Goal: Information Seeking & Learning: Learn about a topic

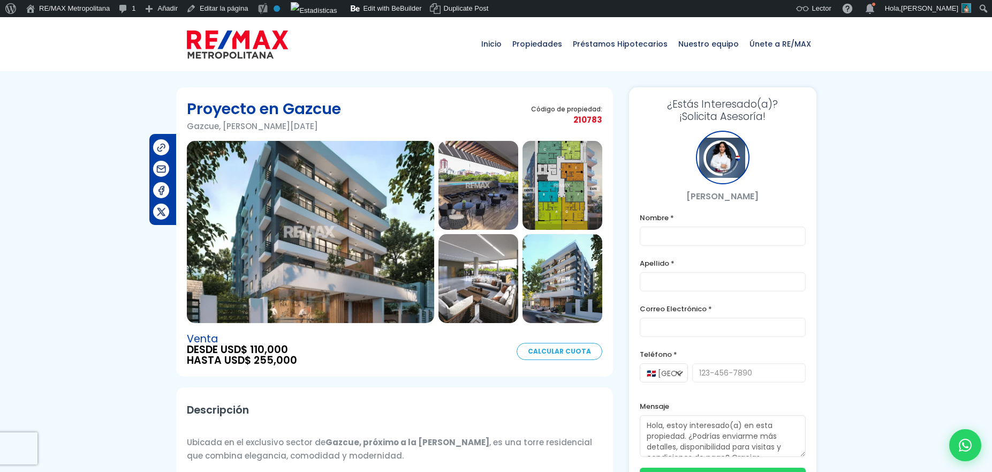
click at [360, 32] on div "Inicio Propiedades Préstamos Hipotecarios Calculadora de préstamos Nuestro equi…" at bounding box center [496, 44] width 640 height 54
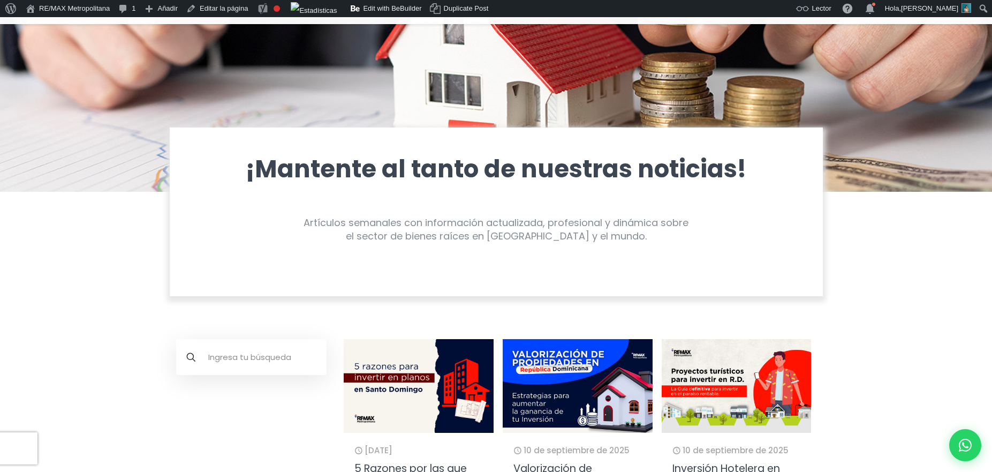
scroll to position [114, 0]
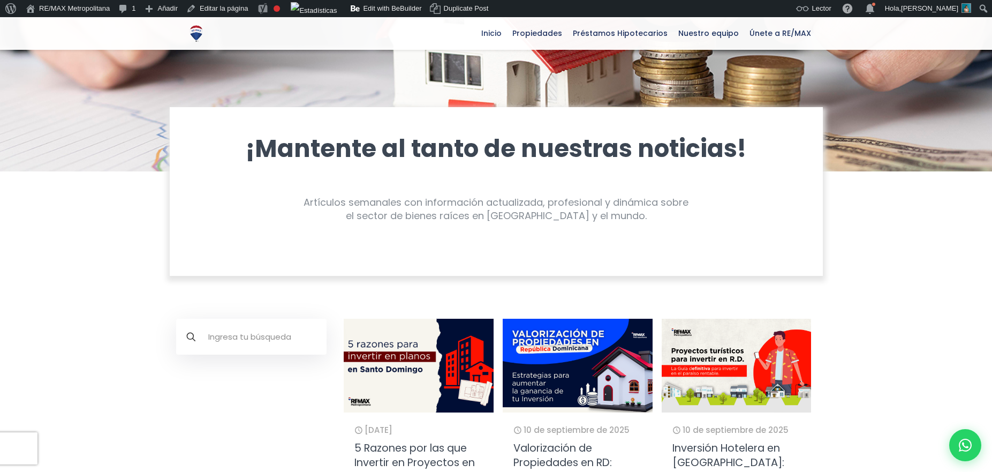
click at [404, 339] on img at bounding box center [418, 365] width 164 height 103
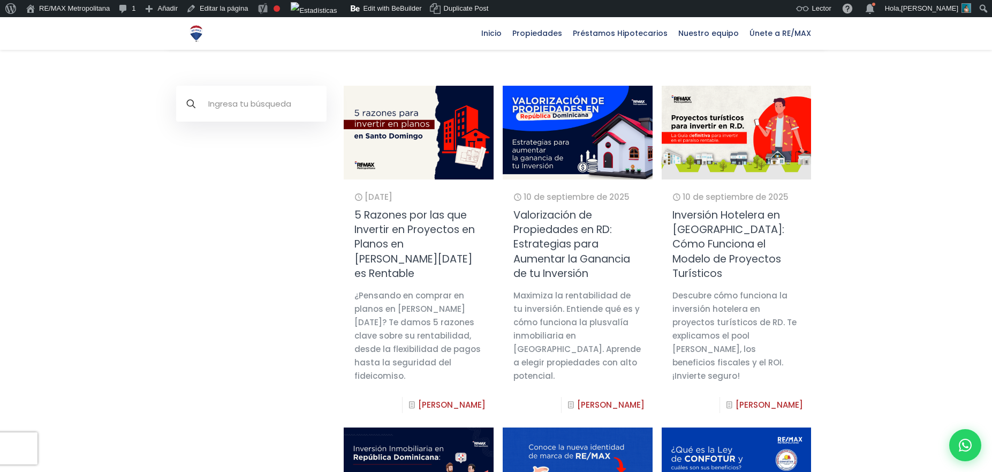
scroll to position [348, 0]
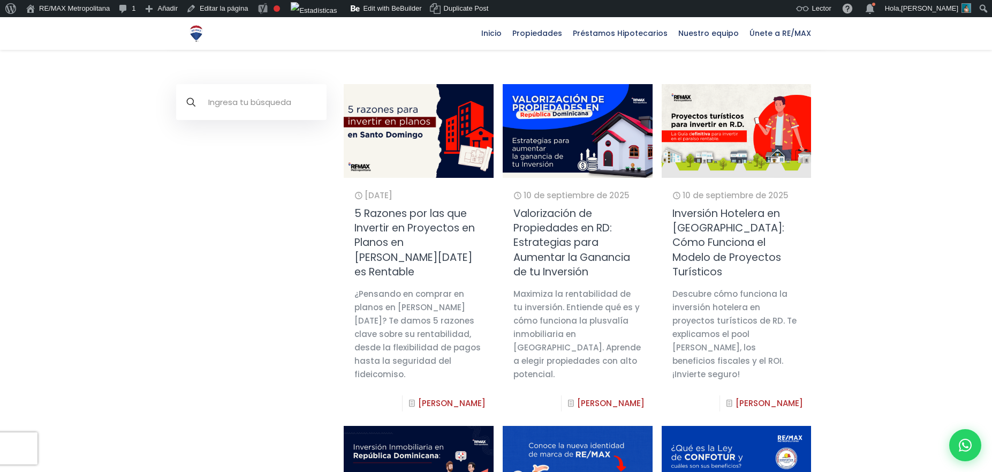
click at [380, 145] on img at bounding box center [418, 130] width 164 height 103
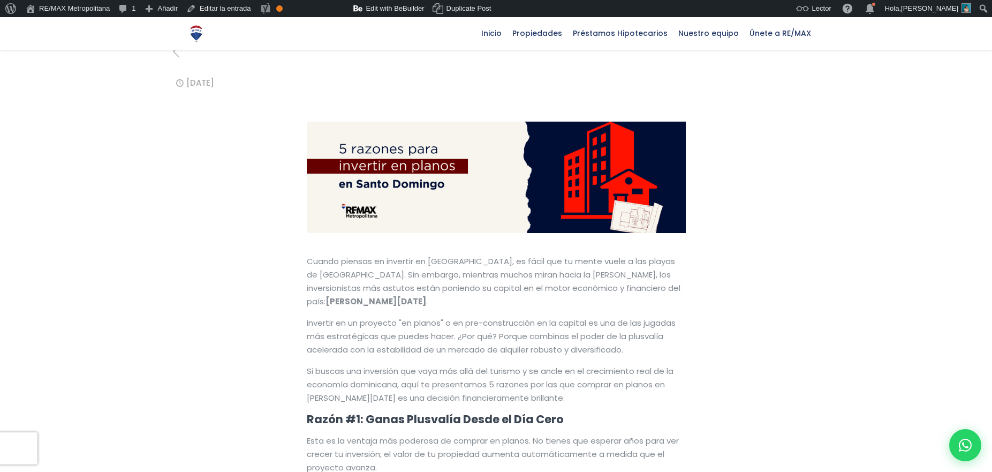
scroll to position [124, 0]
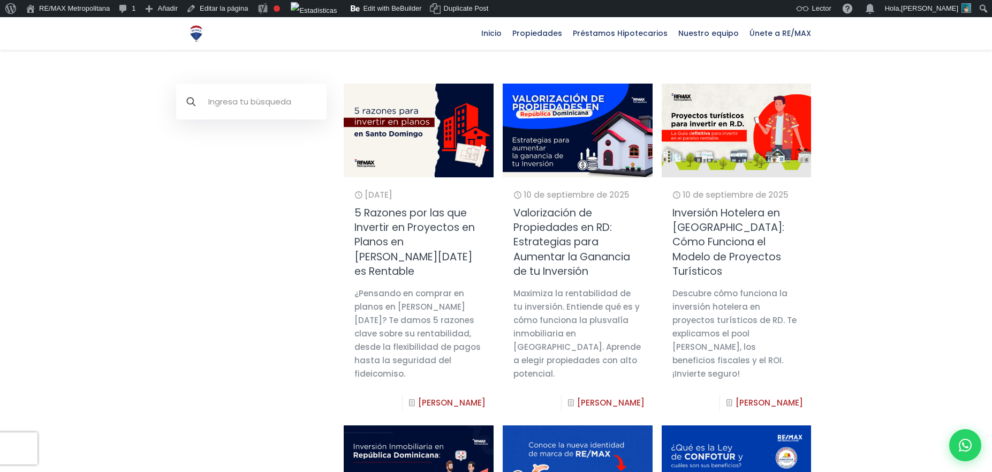
scroll to position [361, 0]
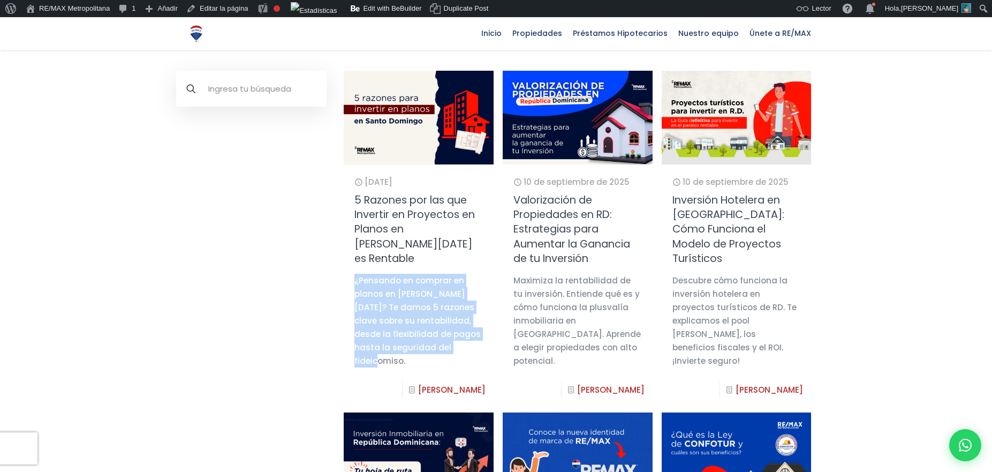
drag, startPoint x: 468, startPoint y: 333, endPoint x: 353, endPoint y: 266, distance: 132.4
click at [353, 266] on div "2 de octubre de 2025 5 Razones por las que Invertir en Proyectos en Planos en S…" at bounding box center [418, 282] width 149 height 237
copy div "¿Pensando en comprar en planos en Santo Domingo? Te damos 5 razones clave sobre…"
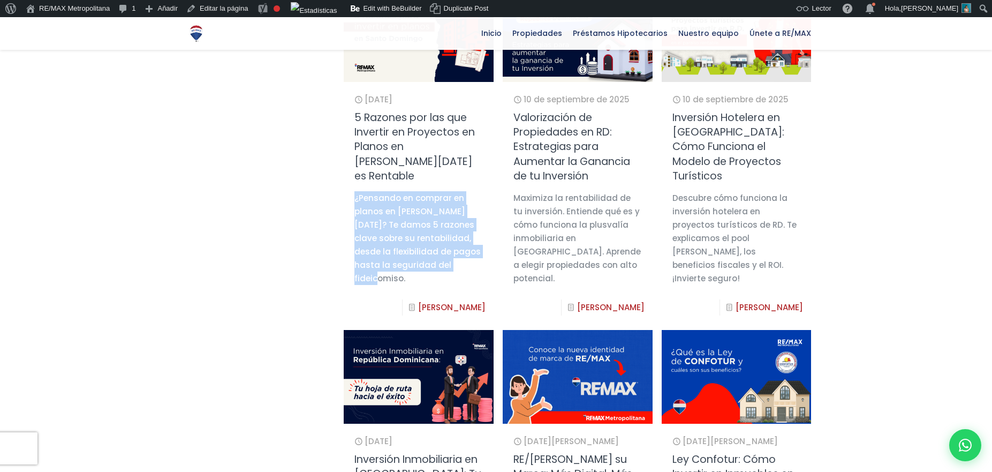
scroll to position [408, 0]
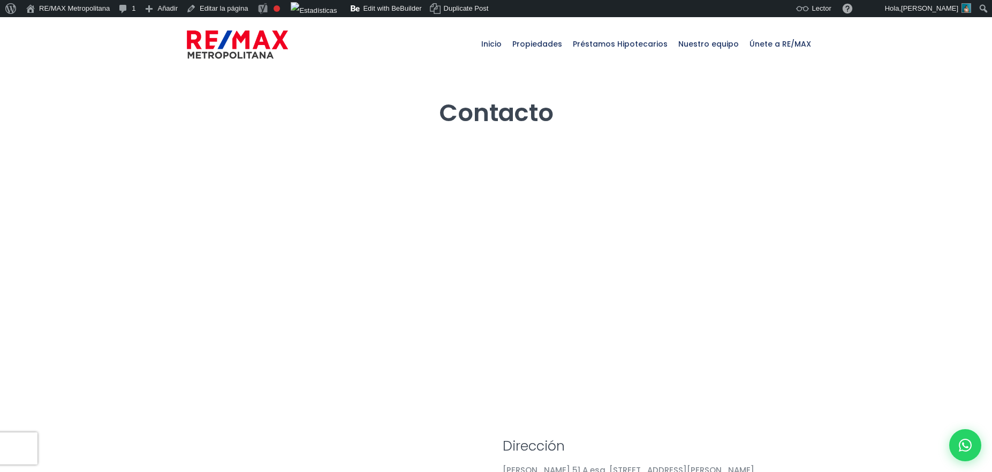
select select "DO"
